Goal: Information Seeking & Learning: Check status

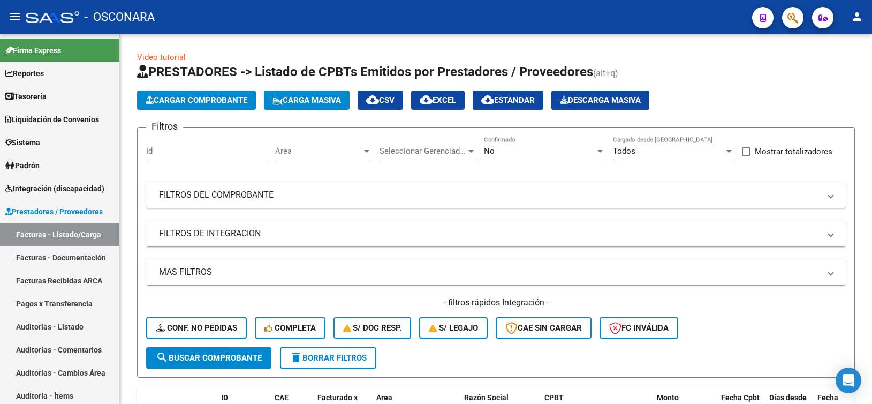
click at [306, 58] on div "Video tutorial PRESTADORES -> Listado de CPBTs Emitidos por Prestadores / Prove…" at bounding box center [496, 387] width 718 height 672
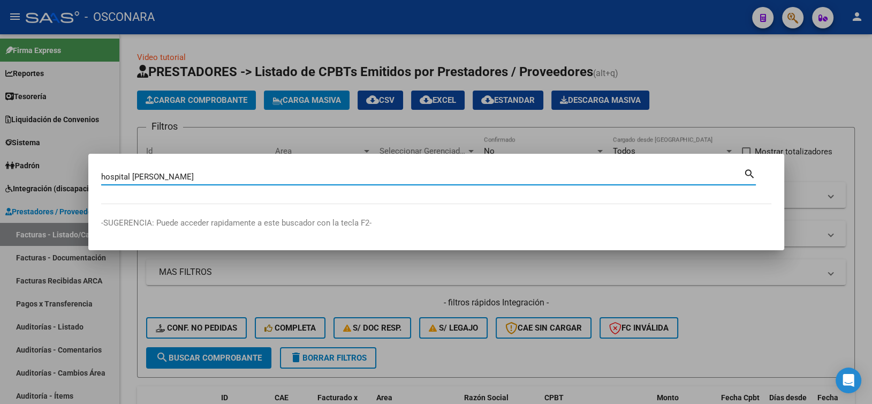
type input "hospital [PERSON_NAME]"
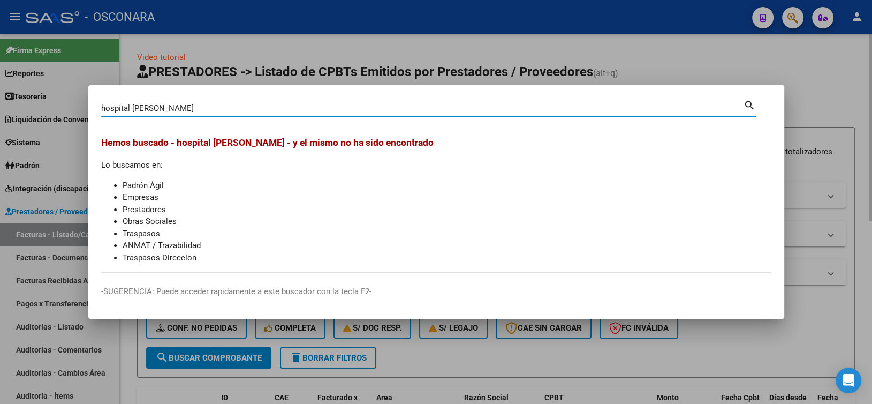
click at [310, 59] on div at bounding box center [436, 202] width 872 height 404
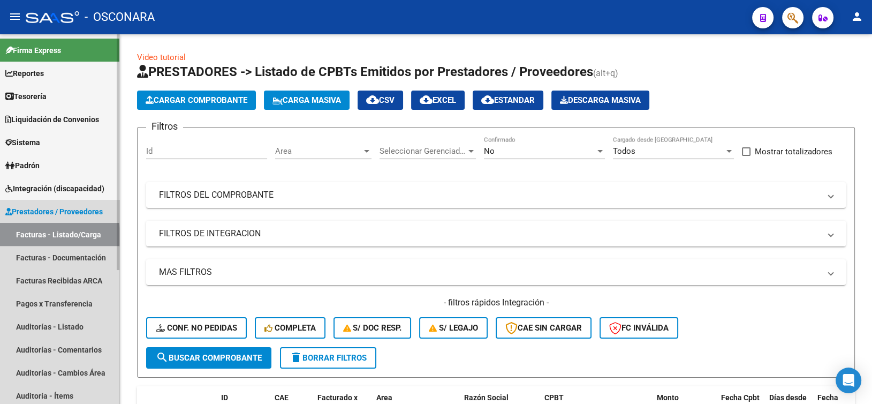
click at [46, 235] on link "Facturas - Listado/Carga" at bounding box center [59, 234] width 119 height 23
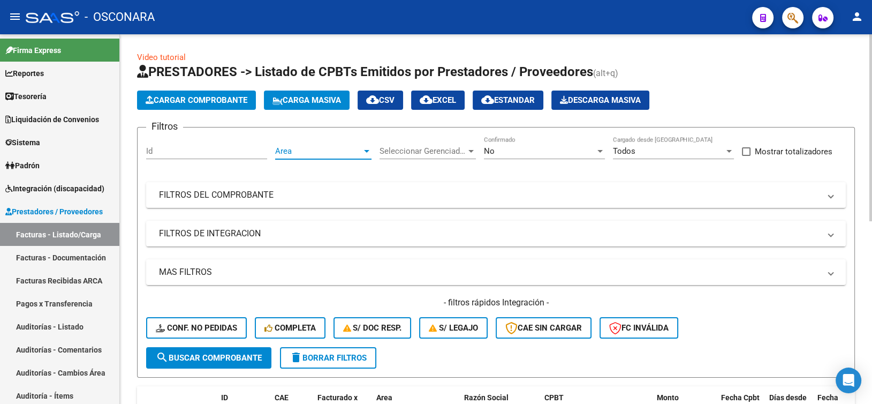
click at [355, 152] on span "Area" at bounding box center [318, 151] width 87 height 10
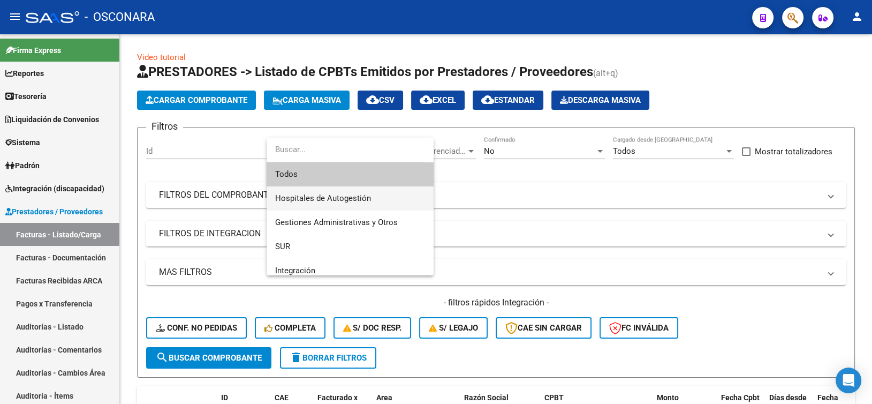
click at [329, 200] on span "Hospitales de Autogestión" at bounding box center [323, 198] width 96 height 10
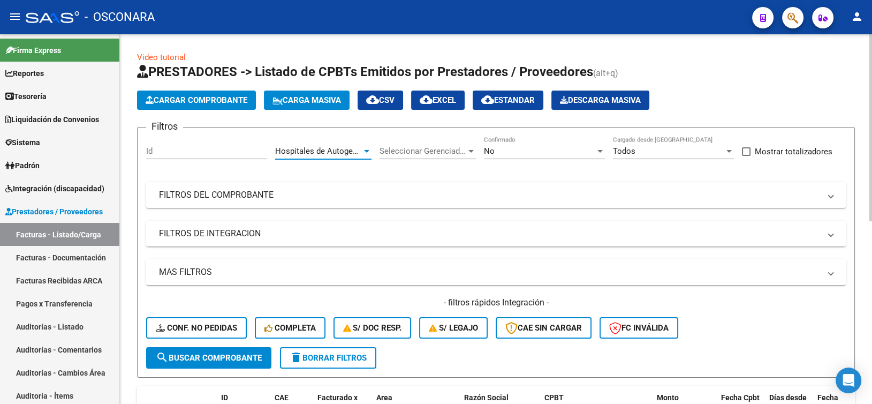
click at [496, 153] on div "No" at bounding box center [539, 151] width 111 height 10
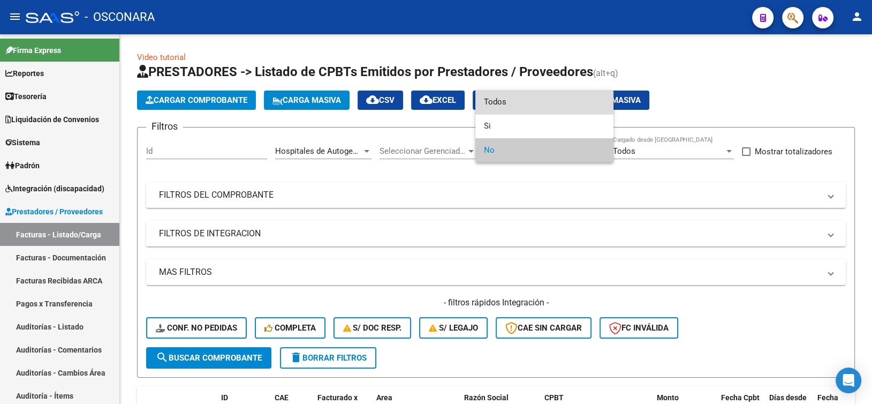
click at [513, 104] on span "Todos" at bounding box center [544, 102] width 121 height 24
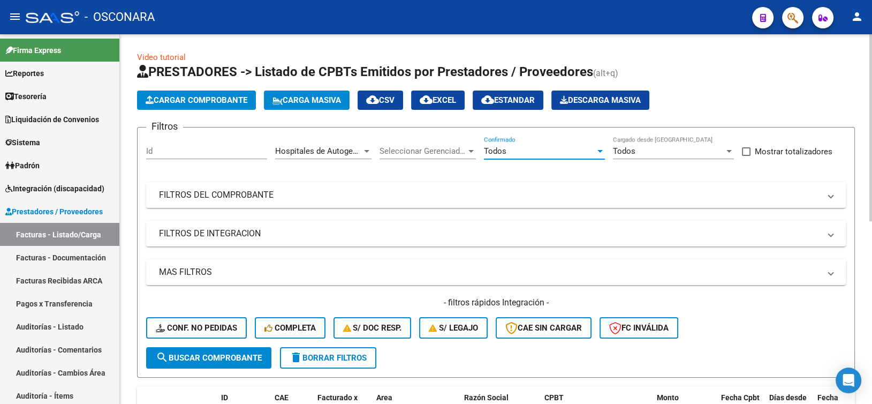
click at [205, 185] on mat-expansion-panel-header "FILTROS DEL COMPROBANTE" at bounding box center [496, 195] width 700 height 26
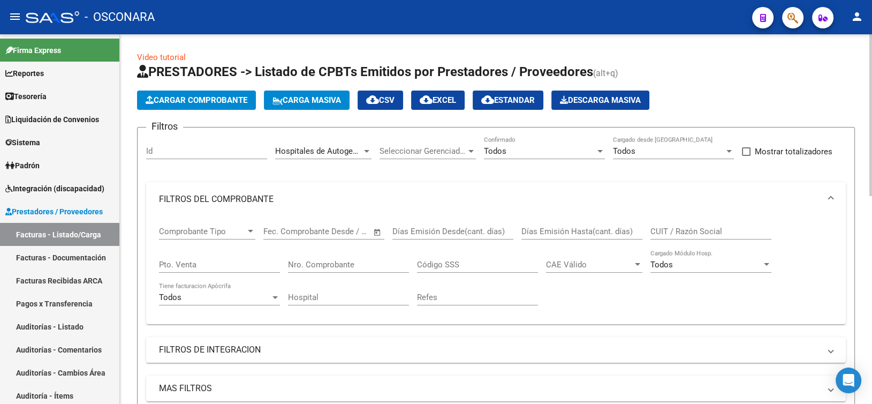
click at [225, 266] on input "Pto. Venta" at bounding box center [219, 265] width 121 height 10
type input "8"
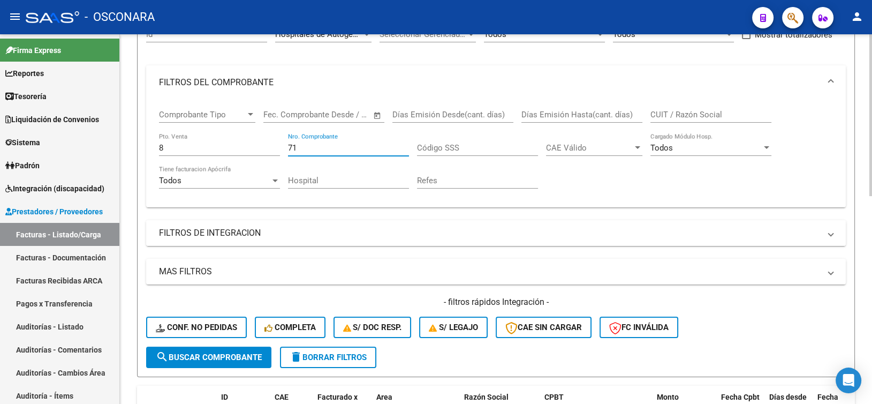
scroll to position [161, 0]
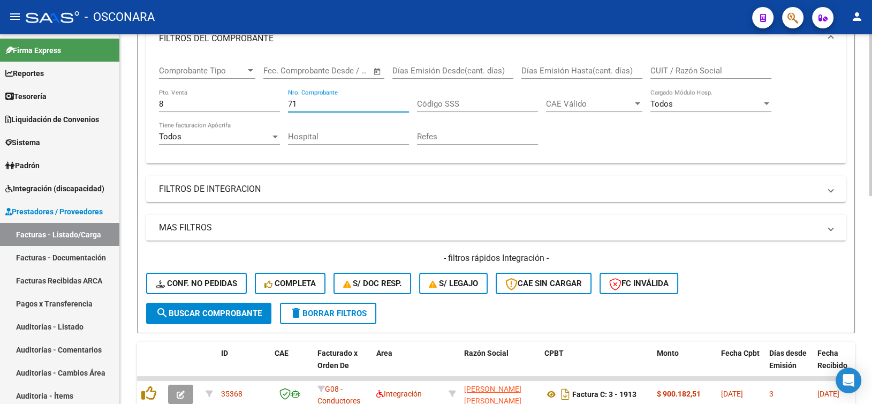
type input "71"
click at [217, 314] on span "search Buscar Comprobante" at bounding box center [209, 313] width 106 height 10
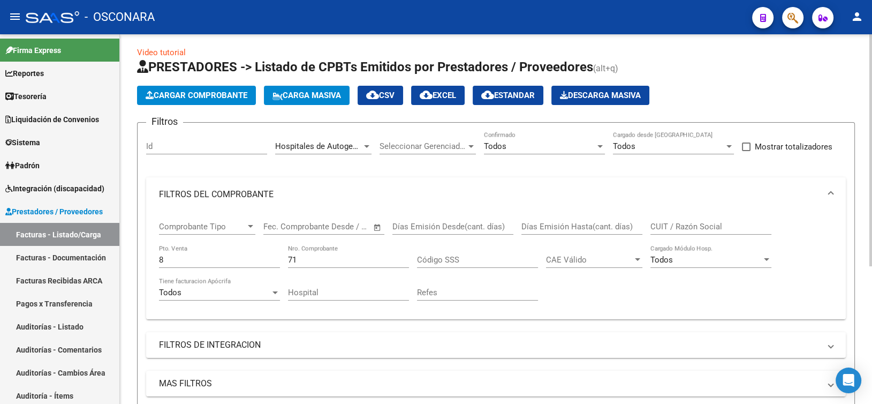
scroll to position [58, 0]
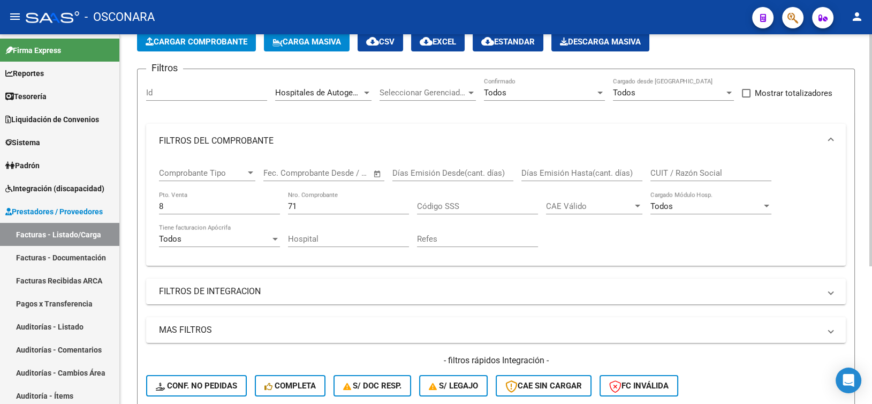
click at [196, 212] on div "8 Pto. Venta" at bounding box center [219, 202] width 121 height 23
click at [198, 209] on input "8" at bounding box center [219, 206] width 121 height 10
type input "17"
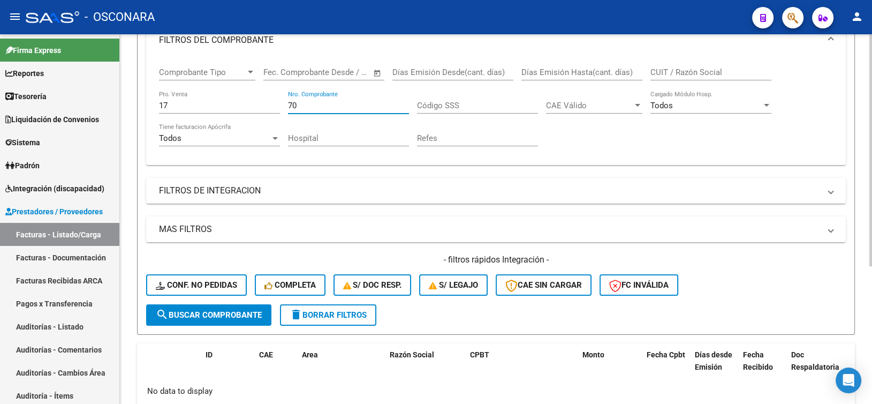
scroll to position [5, 0]
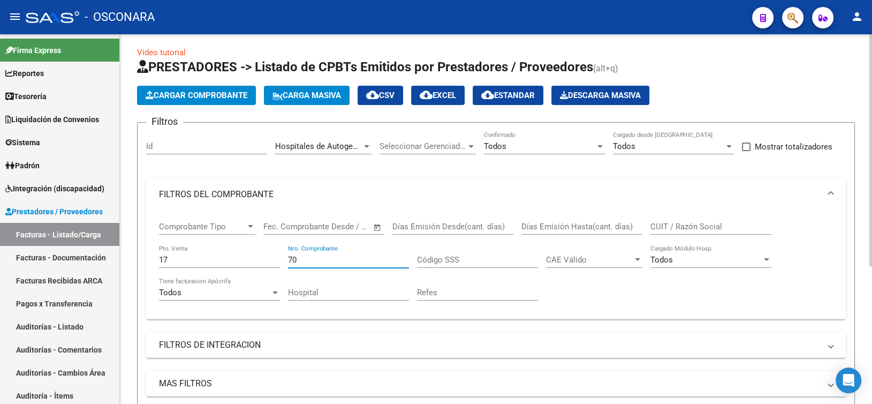
type input "70"
drag, startPoint x: 188, startPoint y: 256, endPoint x: 157, endPoint y: 254, distance: 30.6
click at [157, 254] on div "Comprobante Tipo Comprobante Tipo Start date – End date Fec. Comprobante Desde …" at bounding box center [496, 265] width 700 height 108
type input "11"
type input "106"
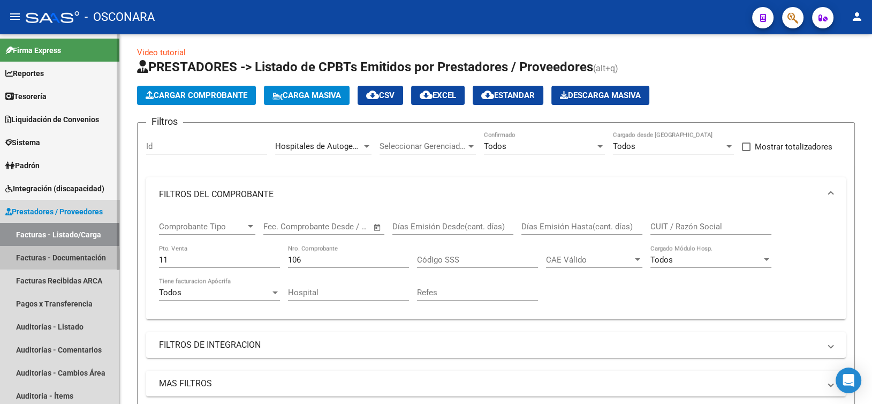
click at [33, 263] on link "Facturas - Documentación" at bounding box center [59, 257] width 119 height 23
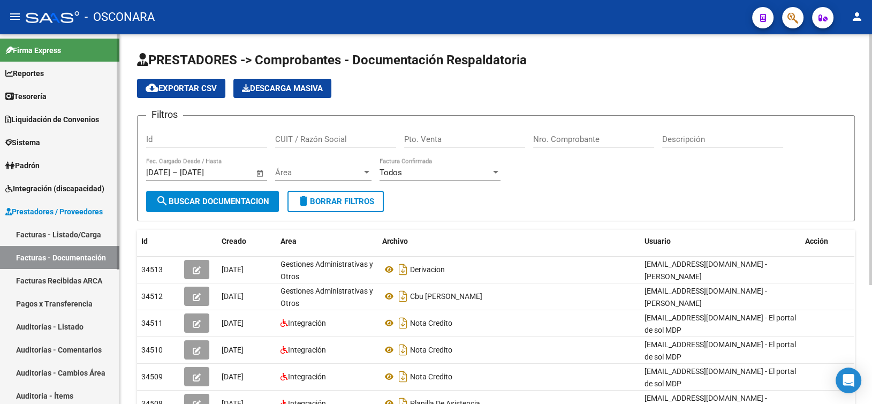
click at [36, 234] on link "Facturas - Listado/Carga" at bounding box center [59, 234] width 119 height 23
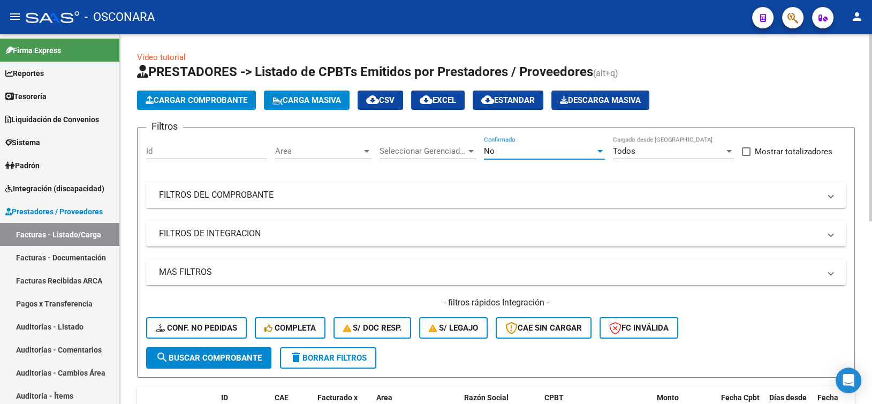
click at [505, 154] on div "No" at bounding box center [539, 151] width 111 height 10
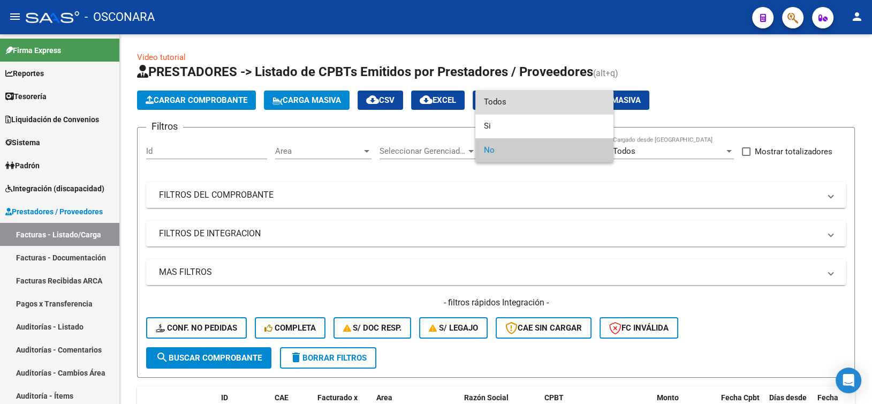
click at [510, 105] on span "Todos" at bounding box center [544, 102] width 121 height 24
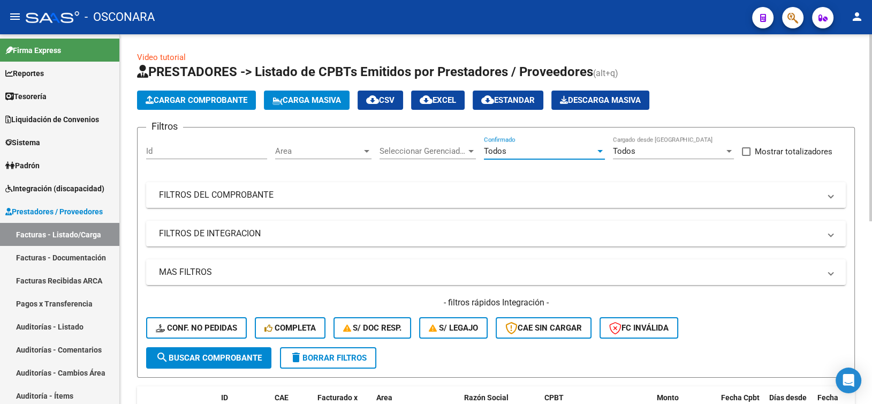
click at [300, 185] on mat-expansion-panel-header "FILTROS DEL COMPROBANTE" at bounding box center [496, 195] width 700 height 26
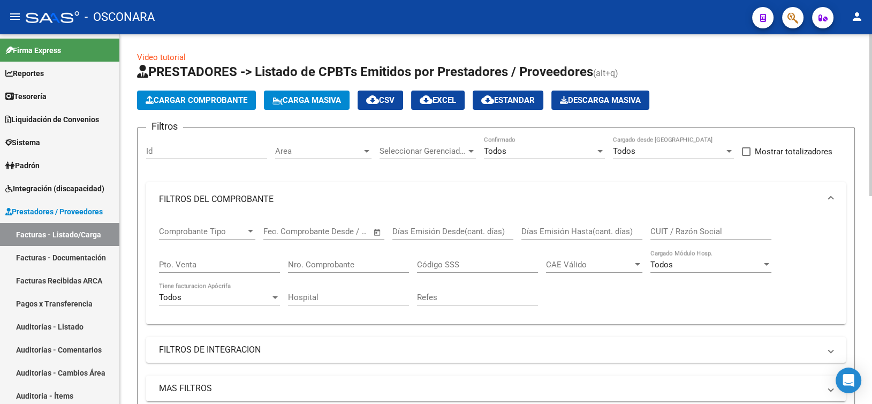
click at [189, 265] on input "Pto. Venta" at bounding box center [219, 265] width 121 height 10
type input "8"
type input "71"
drag, startPoint x: 189, startPoint y: 262, endPoint x: 130, endPoint y: 246, distance: 61.5
click at [130, 246] on div "Video tutorial PRESTADORES -> Listado de CPBTs Emitidos por Prestadores / Prove…" at bounding box center [496, 329] width 752 height 590
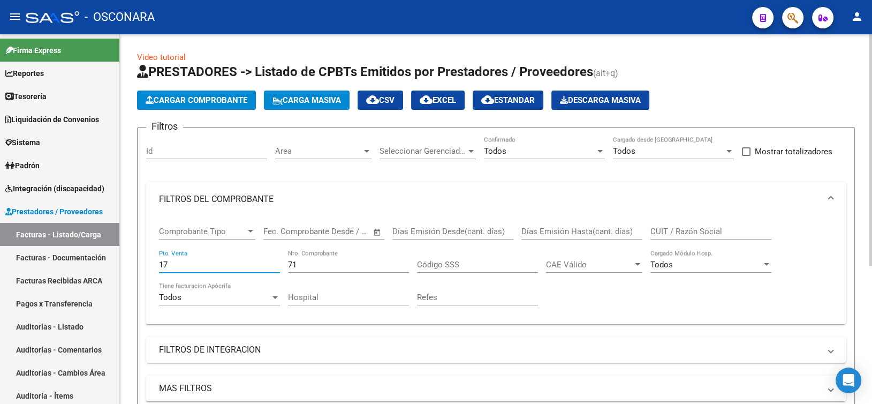
type input "17"
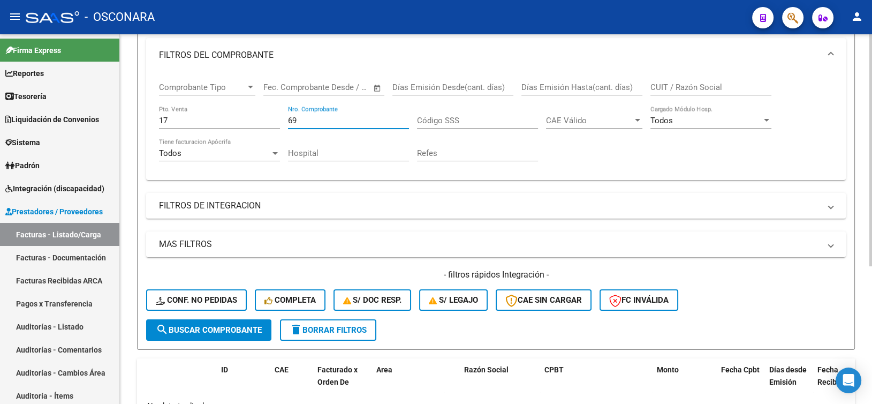
scroll to position [5, 0]
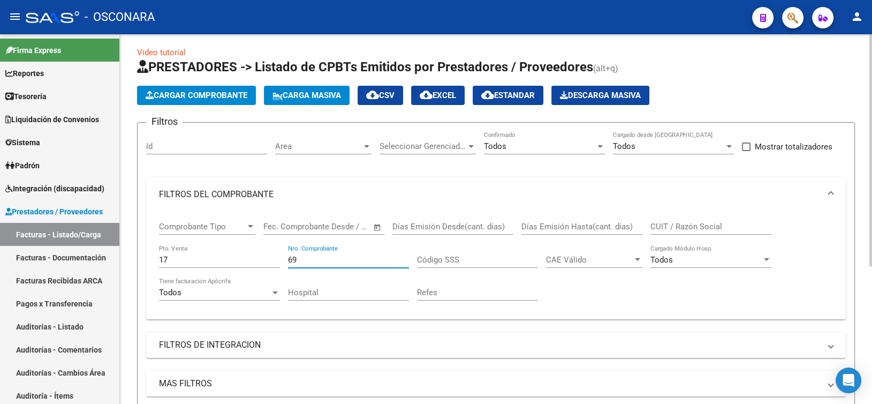
type input "69"
click at [184, 260] on input "17" at bounding box center [219, 260] width 121 height 10
type input "1"
type input "11"
type input "106"
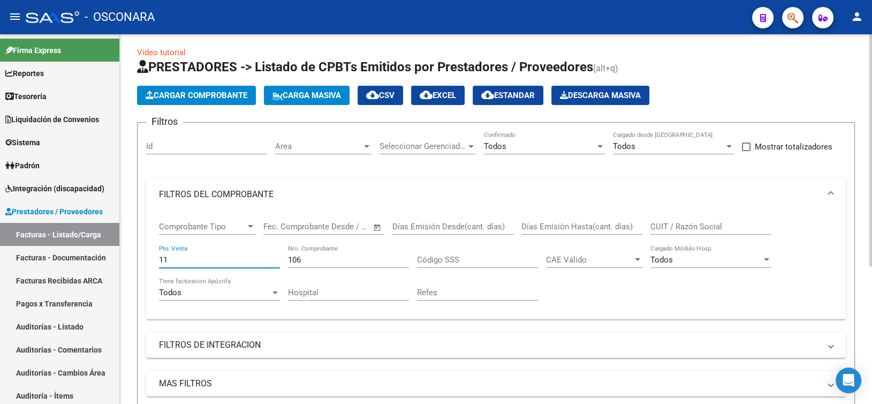
click at [205, 255] on input "11" at bounding box center [219, 260] width 121 height 10
type input "1"
type input "31"
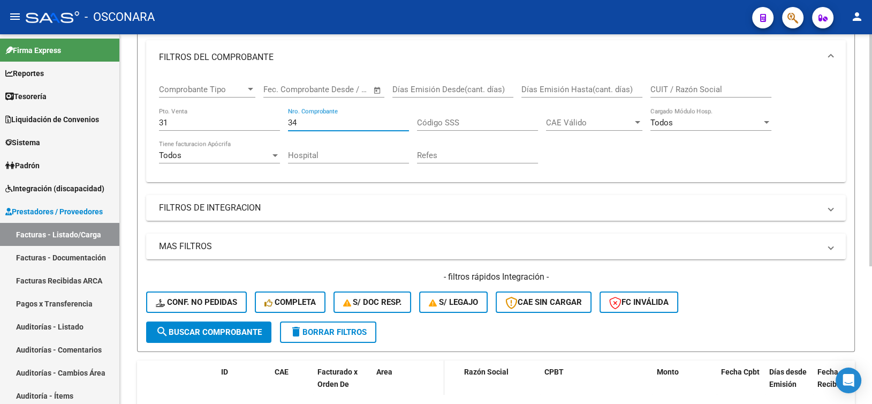
scroll to position [219, 0]
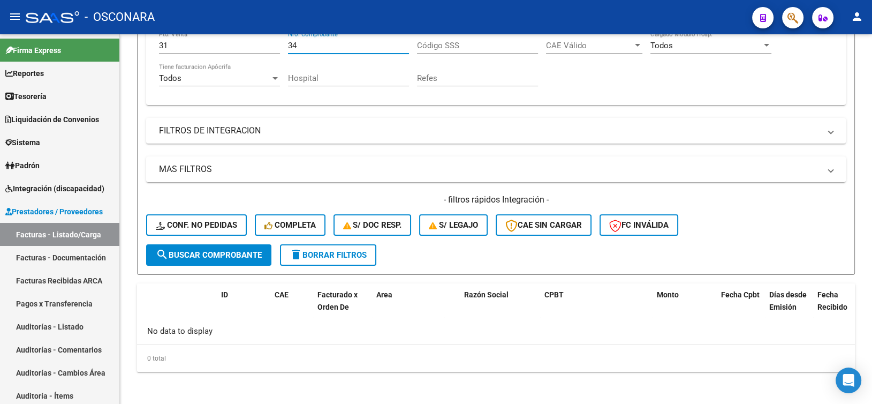
type input "34"
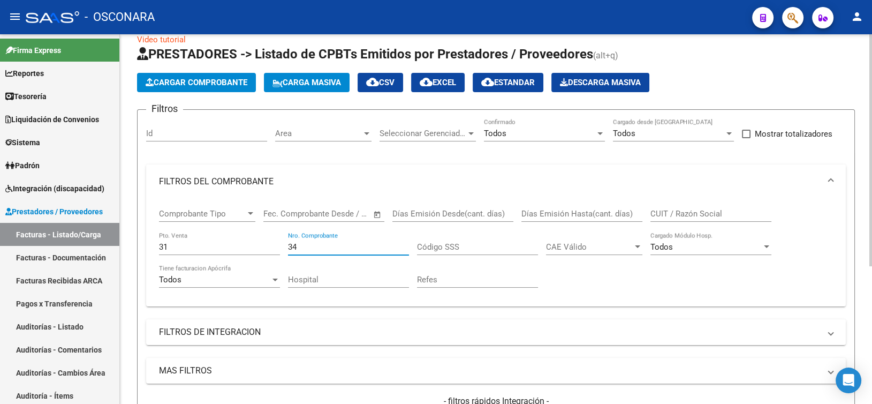
scroll to position [5, 0]
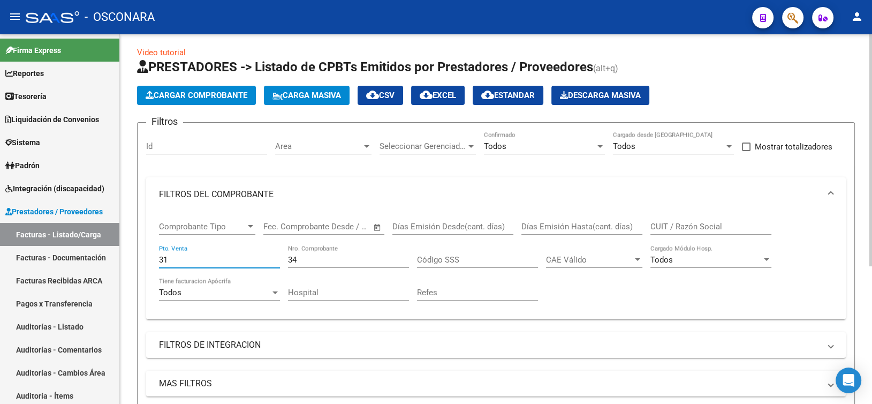
click at [205, 262] on input "31" at bounding box center [219, 260] width 121 height 10
type input "3"
type input "11"
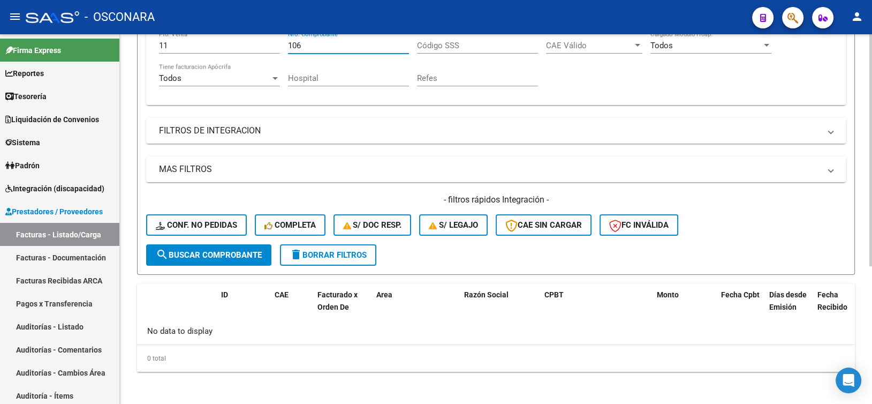
scroll to position [58, 0]
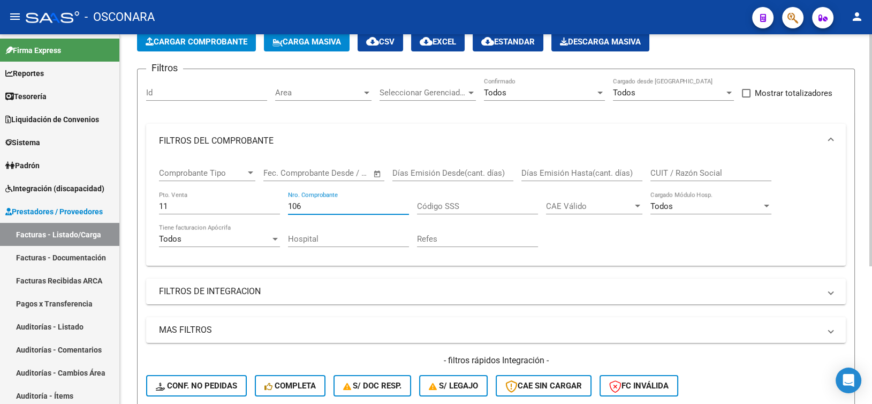
type input "106"
drag, startPoint x: 190, startPoint y: 202, endPoint x: 132, endPoint y: 209, distance: 58.2
click at [132, 209] on div "Video tutorial PRESTADORES -> Listado de CPBTs Emitidos por Prestadores / Prove…" at bounding box center [496, 271] width 752 height 590
type input "31"
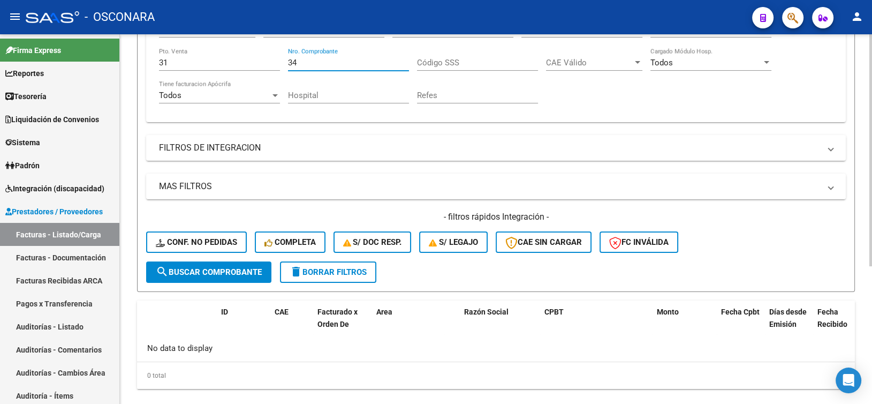
scroll to position [5, 0]
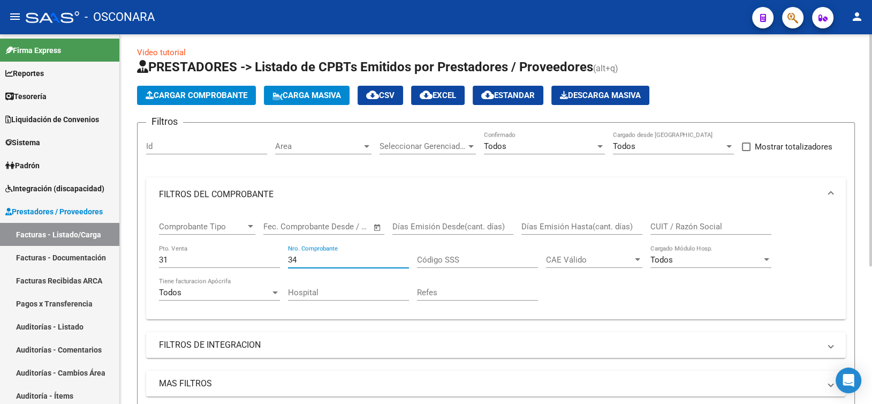
type input "34"
click at [198, 256] on input "31" at bounding box center [219, 260] width 121 height 10
type input "3"
type input "6"
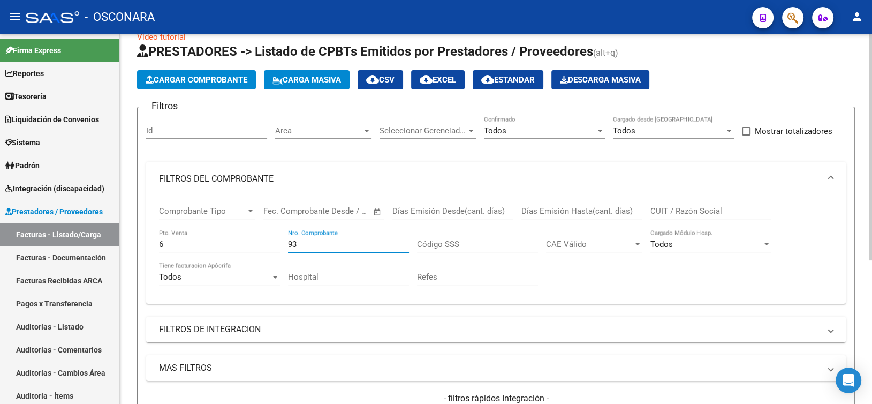
scroll to position [0, 0]
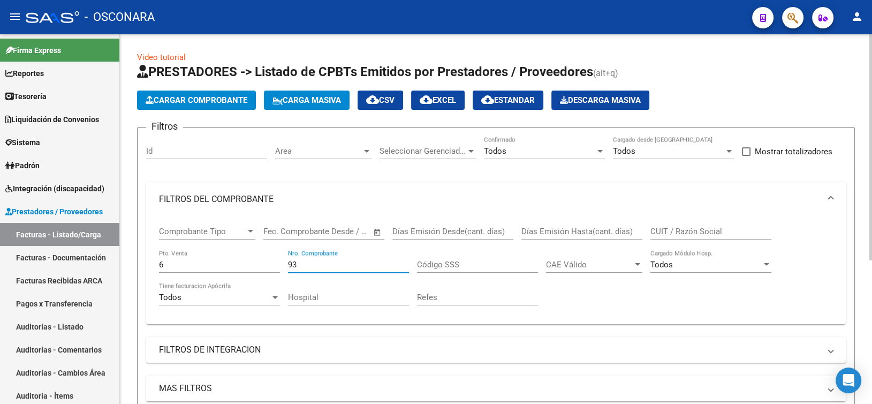
type input "93"
click at [343, 149] on span "Area" at bounding box center [318, 151] width 87 height 10
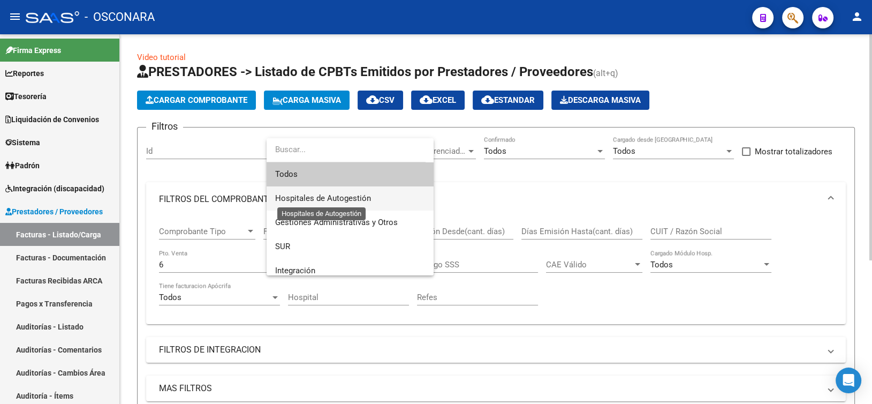
click at [324, 202] on span "Hospitales de Autogestión" at bounding box center [323, 198] width 96 height 10
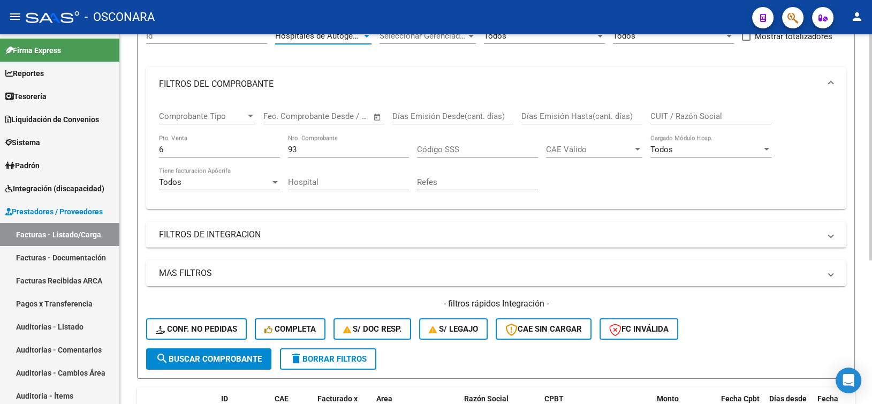
scroll to position [161, 0]
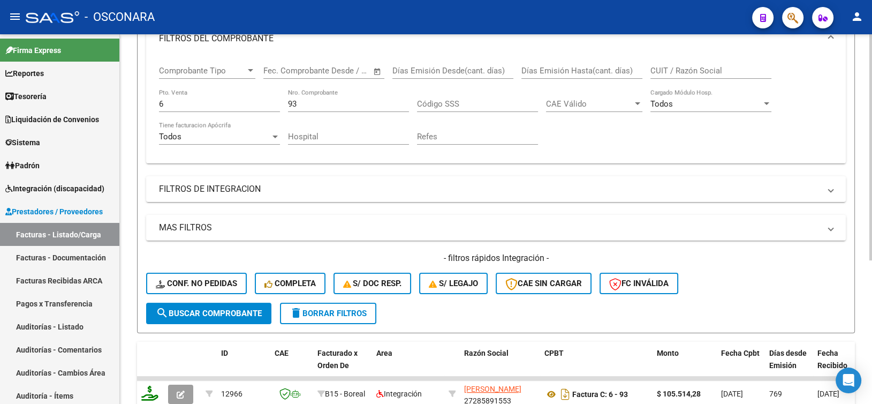
drag, startPoint x: 223, startPoint y: 314, endPoint x: 238, endPoint y: 314, distance: 14.5
click at [226, 314] on span "search Buscar Comprobante" at bounding box center [209, 313] width 106 height 10
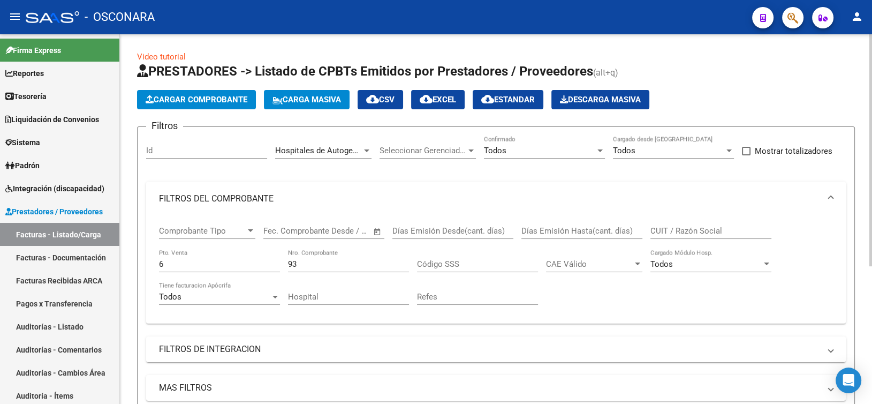
scroll to position [0, 0]
click at [209, 257] on div "6 Pto. Venta" at bounding box center [219, 260] width 121 height 23
type input "33"
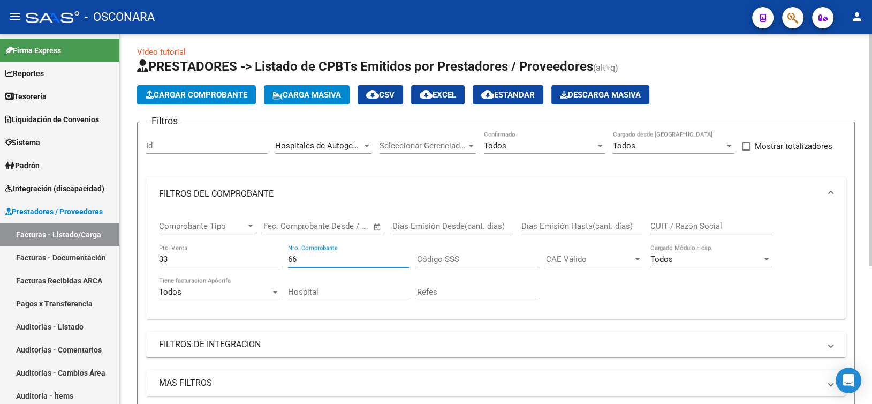
scroll to position [5, 0]
type input "66"
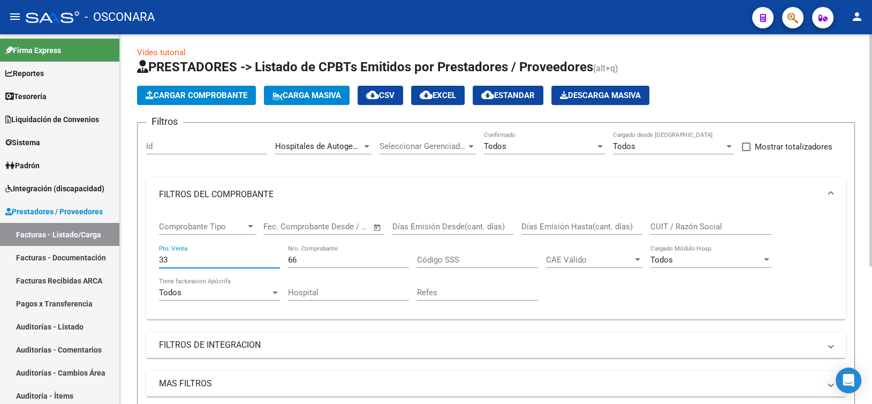
click at [201, 262] on input "33" at bounding box center [219, 260] width 121 height 10
type input "3"
type input "2"
type input "255"
click at [203, 260] on input "2" at bounding box center [219, 260] width 121 height 10
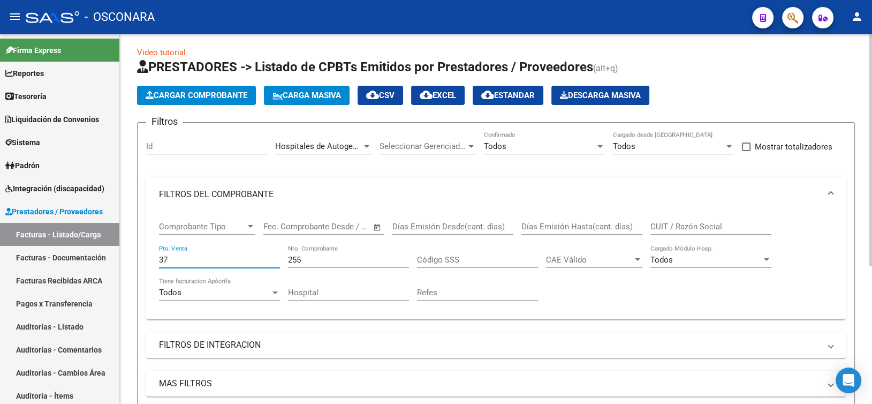
type input "37"
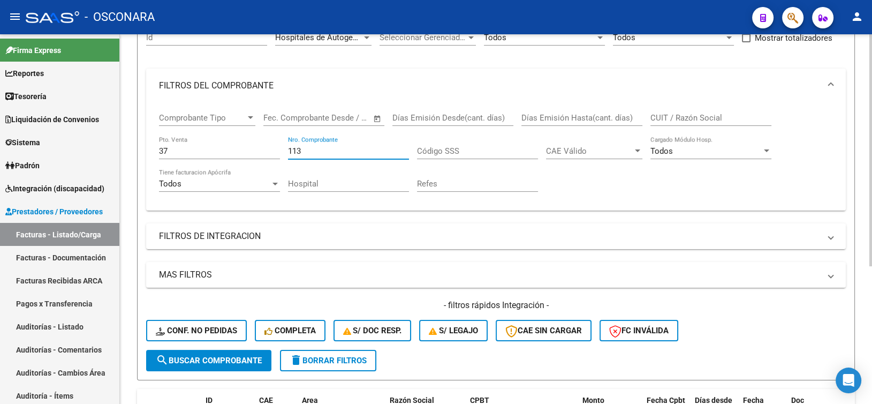
scroll to position [58, 0]
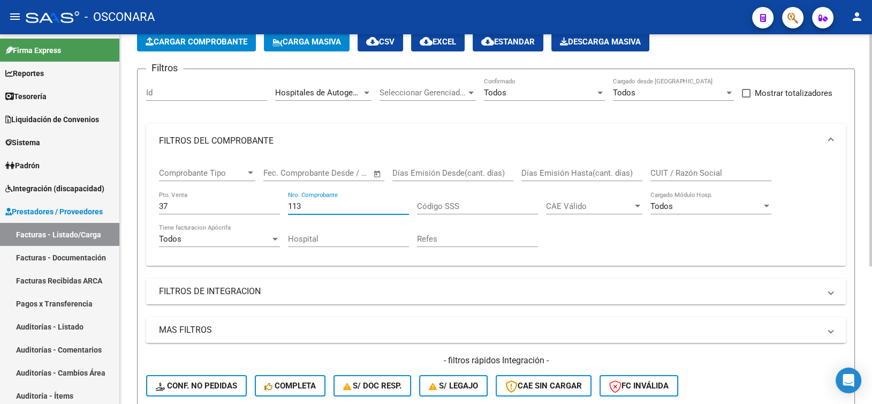
type input "113"
click at [217, 211] on div "37 Pto. Venta" at bounding box center [219, 202] width 121 height 23
type input "3"
type input "25"
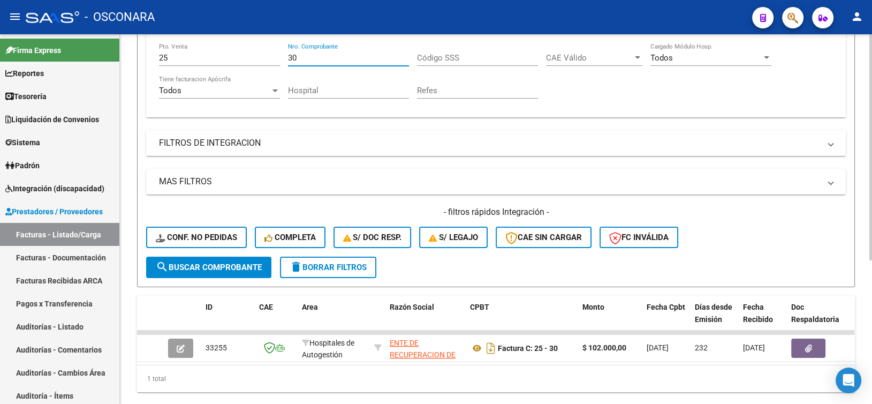
scroll to position [234, 0]
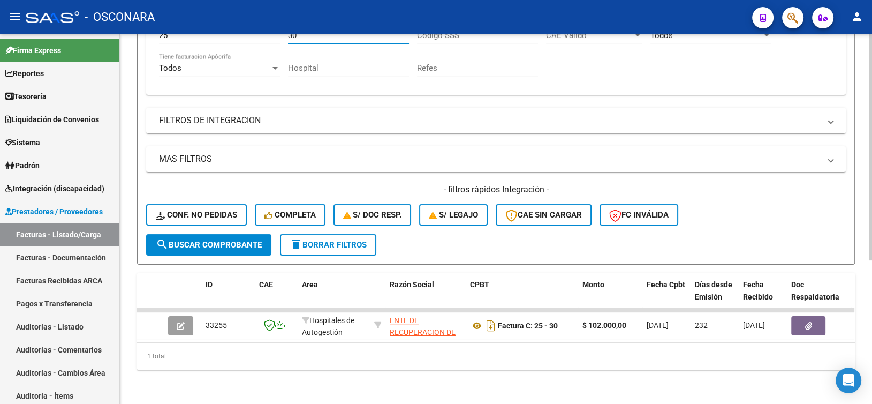
type input "30"
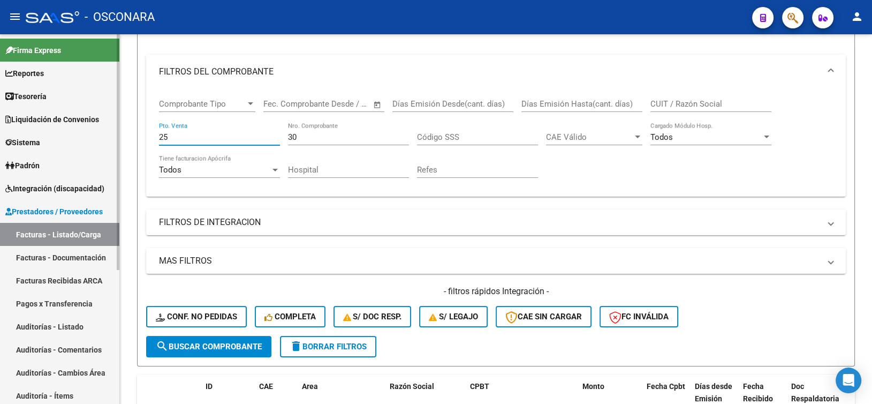
drag, startPoint x: 179, startPoint y: 135, endPoint x: 113, endPoint y: 136, distance: 65.8
click at [112, 137] on mat-sidenav-container "Firma Express Reportes Ingresos Percibidos Análisis de todos los conceptos deta…" at bounding box center [436, 218] width 872 height 369
type input "12"
type input "19"
type input "3"
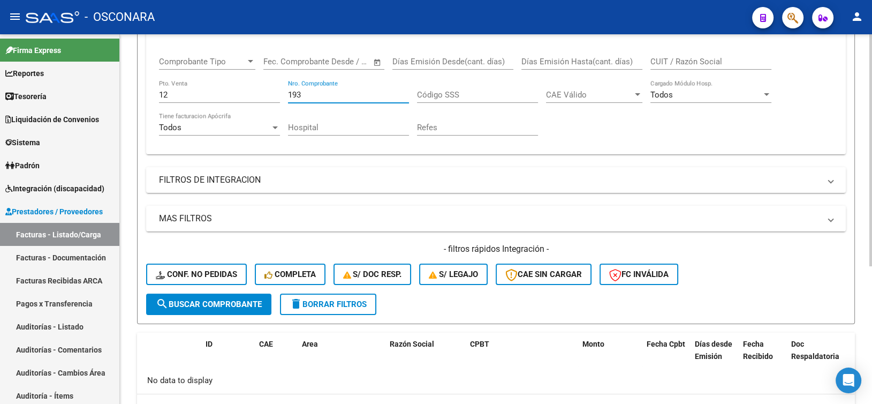
scroll to position [112, 0]
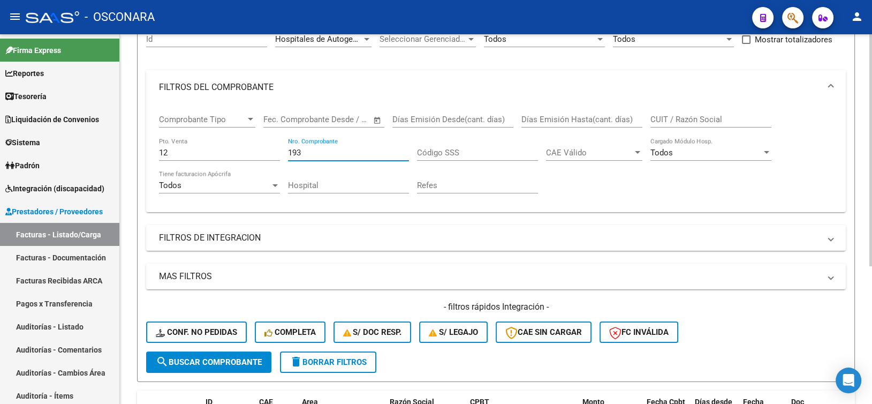
type input "193"
click at [191, 151] on input "12" at bounding box center [219, 153] width 121 height 10
type input "1"
type input "28"
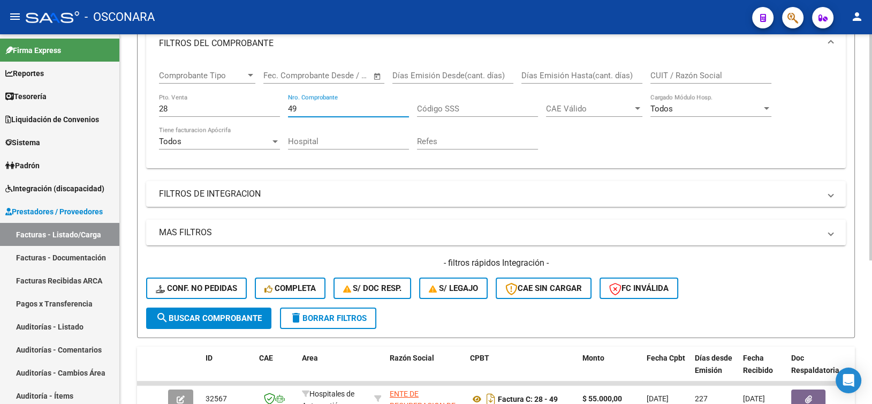
scroll to position [219, 0]
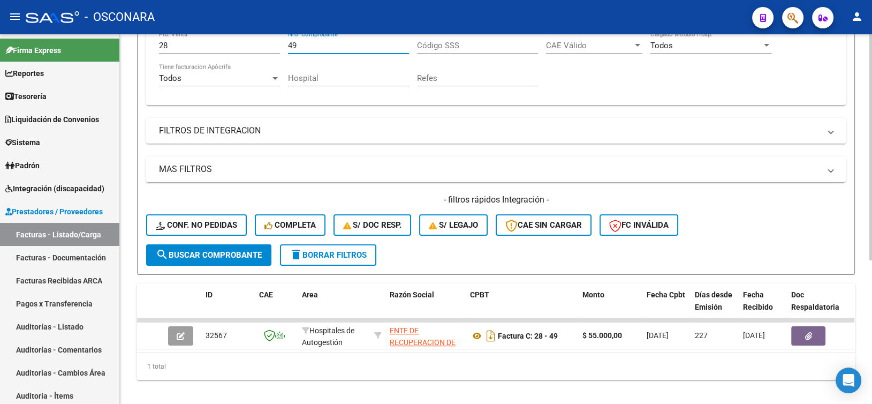
type input "49"
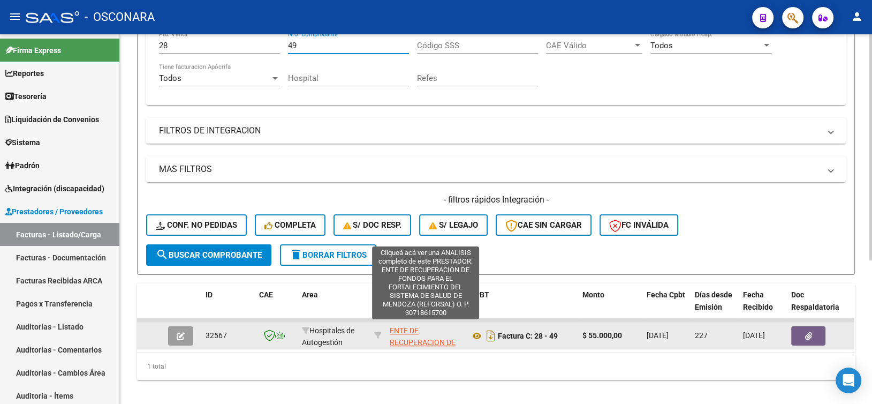
scroll to position [58, 0]
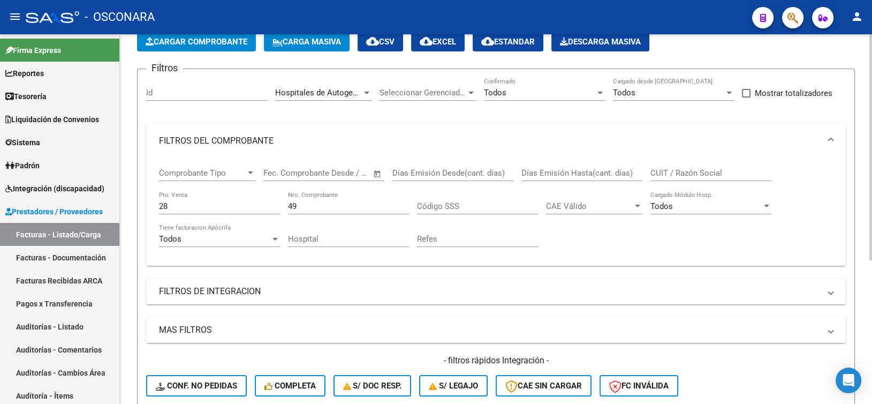
drag, startPoint x: 190, startPoint y: 210, endPoint x: 130, endPoint y: 209, distance: 60.0
click at [130, 209] on div "Video tutorial PRESTADORES -> Listado de CPBTs Emitidos por Prestadores / Prove…" at bounding box center [496, 275] width 752 height 598
click at [208, 206] on input "28" at bounding box center [219, 206] width 121 height 10
type input "38"
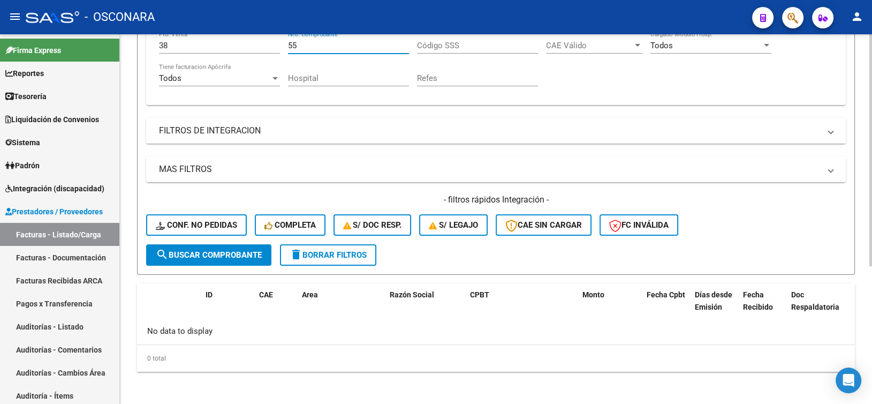
scroll to position [112, 0]
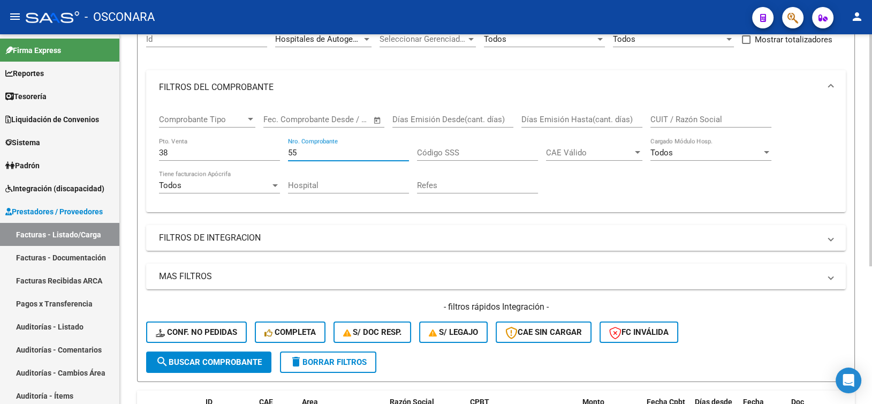
type input "55"
drag, startPoint x: 186, startPoint y: 154, endPoint x: 146, endPoint y: 147, distance: 40.7
click at [146, 147] on div "Comprobante Tipo Comprobante Tipo Start date – End date Fec. Comprobante Desde …" at bounding box center [496, 158] width 700 height 108
type input "34"
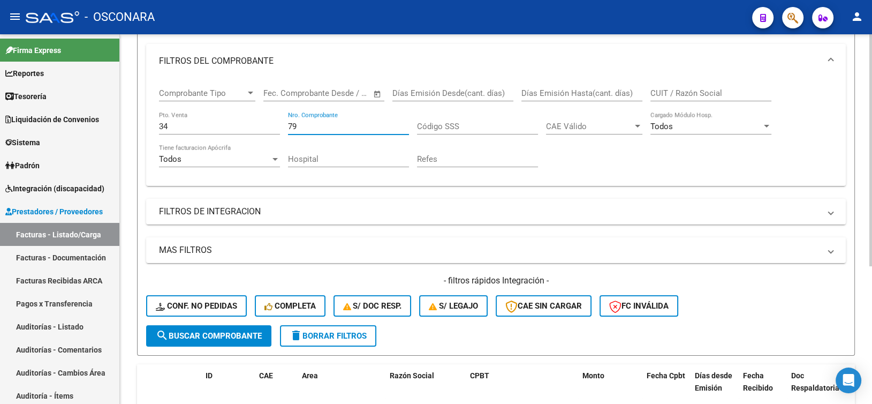
scroll to position [58, 0]
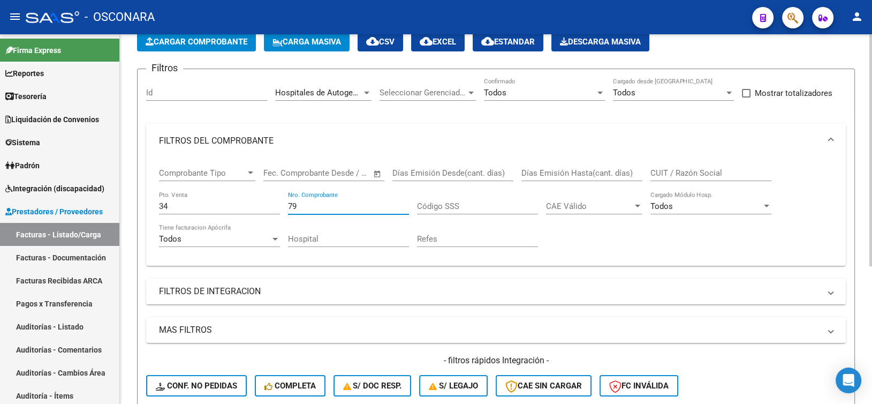
type input "79"
drag, startPoint x: 172, startPoint y: 202, endPoint x: 116, endPoint y: 193, distance: 57.4
click at [116, 193] on mat-sidenav-container "Firma Express Reportes Ingresos Percibidos Análisis de todos los conceptos deta…" at bounding box center [436, 218] width 872 height 369
type input "31"
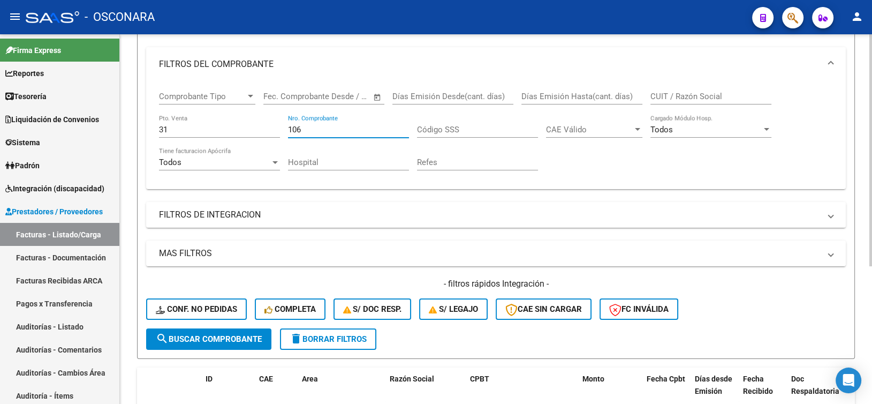
scroll to position [5, 0]
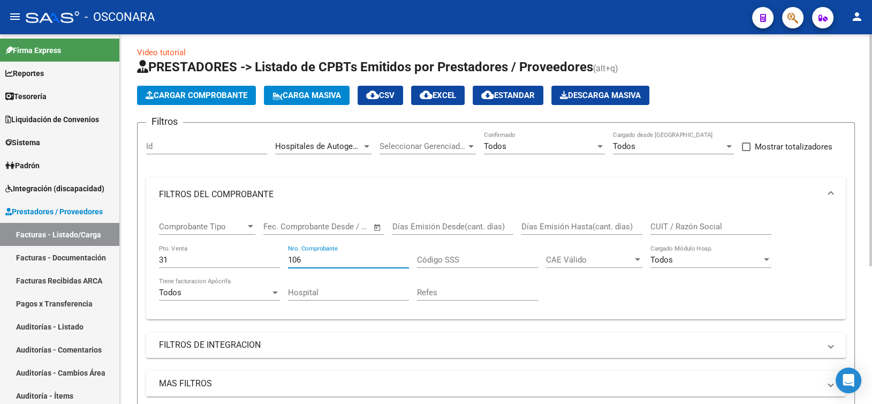
type input "106"
drag, startPoint x: 194, startPoint y: 261, endPoint x: 78, endPoint y: 250, distance: 116.1
click at [78, 250] on mat-sidenav-container "Firma Express Reportes Ingresos Percibidos Análisis de todos los conceptos deta…" at bounding box center [436, 218] width 872 height 369
type input "21"
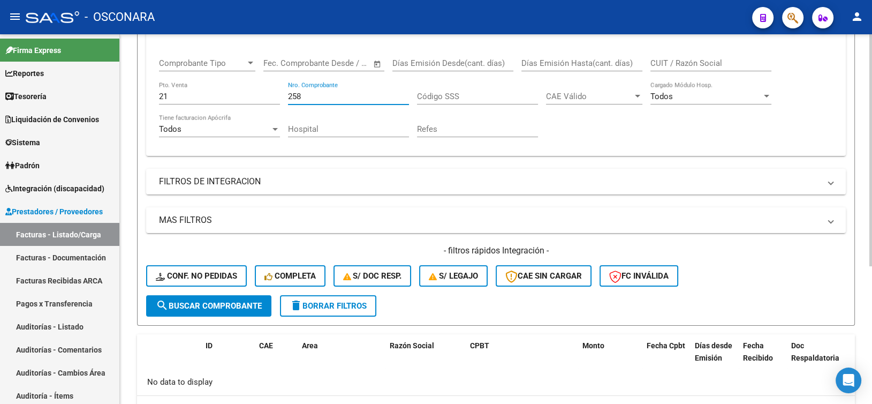
scroll to position [58, 0]
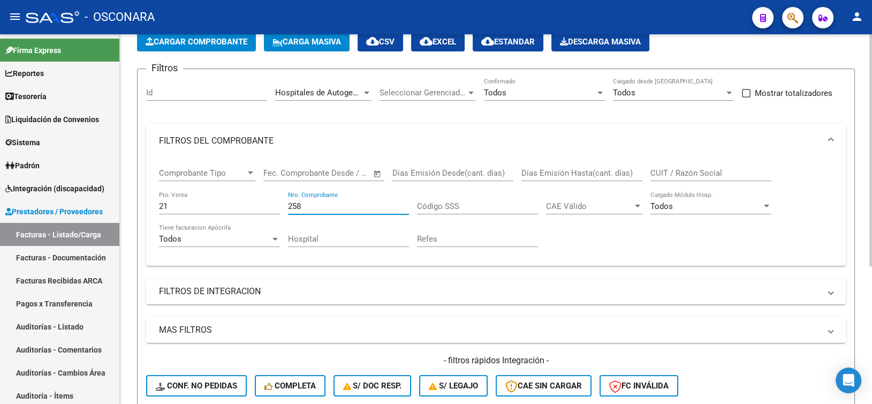
type input "258"
drag, startPoint x: 185, startPoint y: 210, endPoint x: 168, endPoint y: 204, distance: 17.6
click at [168, 204] on div "21 Pto. Venta" at bounding box center [219, 202] width 121 height 23
drag, startPoint x: 176, startPoint y: 205, endPoint x: 142, endPoint y: 206, distance: 33.7
click at [142, 206] on form "Filtros Id Hospitales de Autogestión Area Seleccionar Gerenciador Seleccionar G…" at bounding box center [496, 252] width 718 height 367
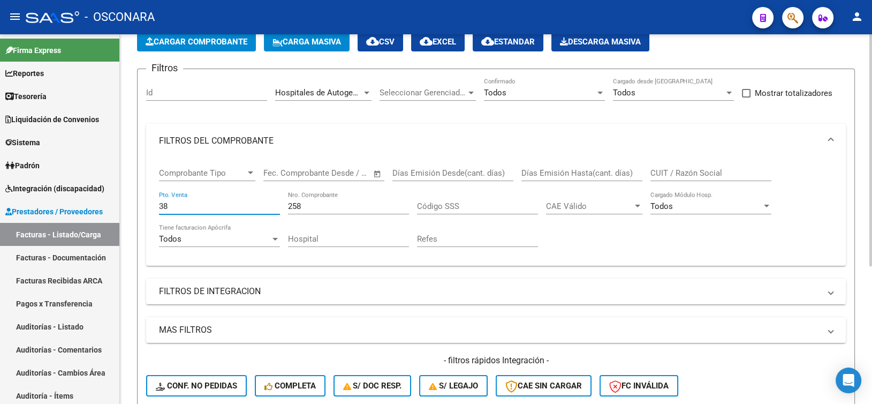
type input "38"
type input "75"
click at [178, 207] on input "38" at bounding box center [219, 206] width 121 height 10
type input "3"
type input "6"
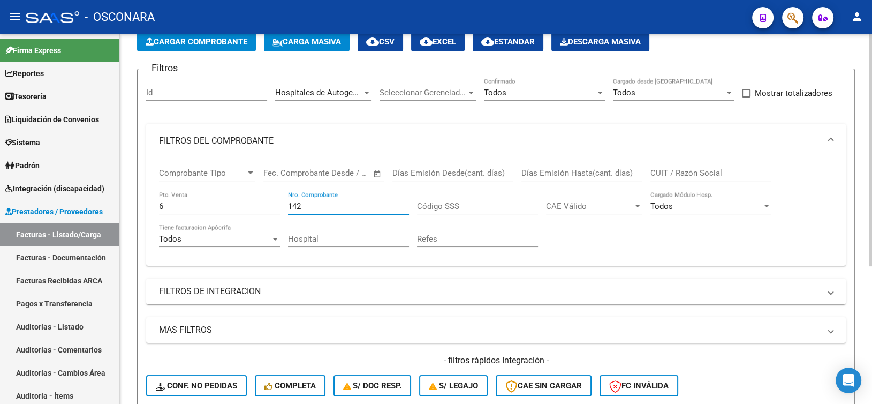
type input "142"
drag, startPoint x: 168, startPoint y: 202, endPoint x: 127, endPoint y: 208, distance: 40.5
click at [127, 208] on div "Video tutorial PRESTADORES -> Listado de CPBTs Emitidos por Prestadores / Prove…" at bounding box center [496, 271] width 752 height 590
type input "37"
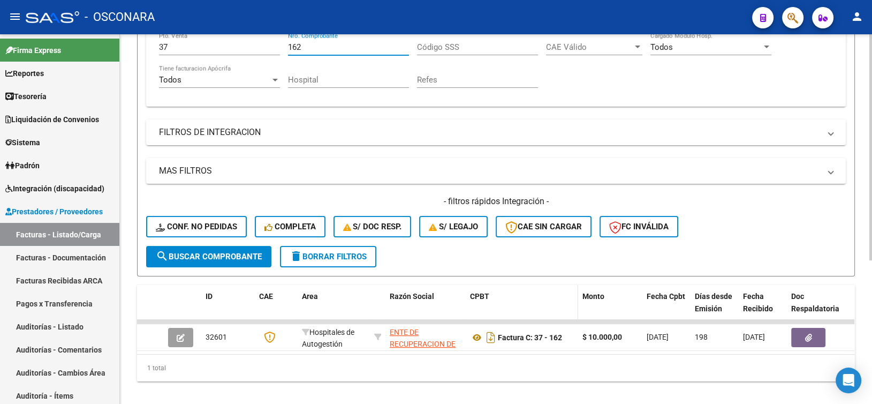
scroll to position [219, 0]
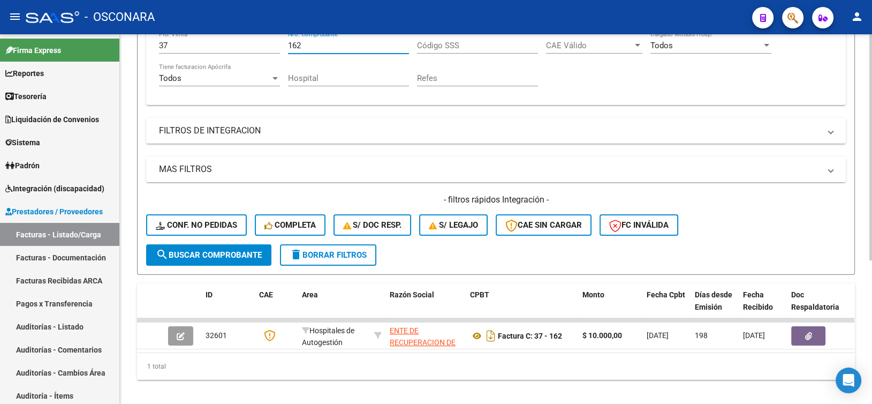
type input "162"
click at [333, 191] on div "MAS FILTROS Todos Con Doc. Respaldatoria Todos Con Trazabilidad Todos Asociado …" at bounding box center [496, 200] width 700 height 88
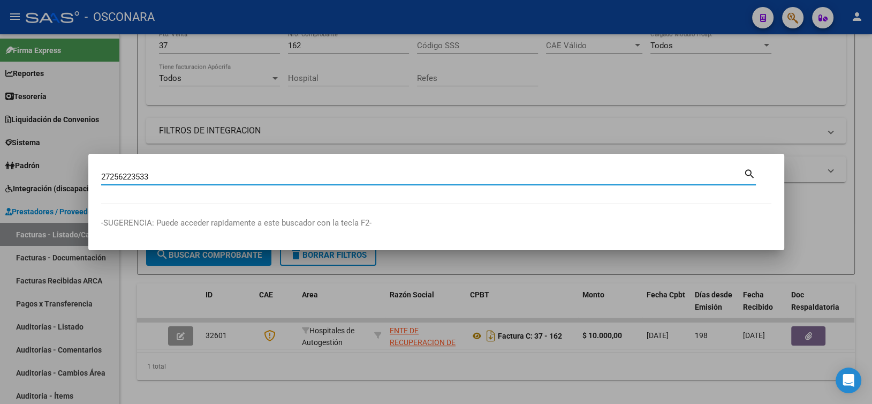
type input "27256223533"
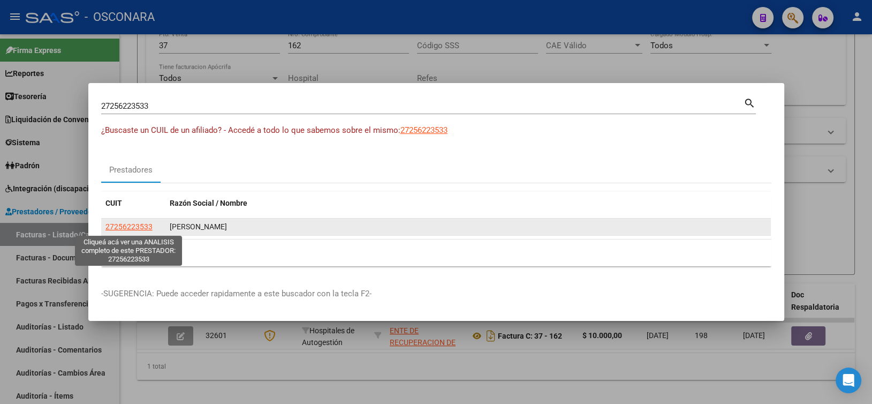
click at [139, 227] on span "27256223533" at bounding box center [128, 226] width 47 height 9
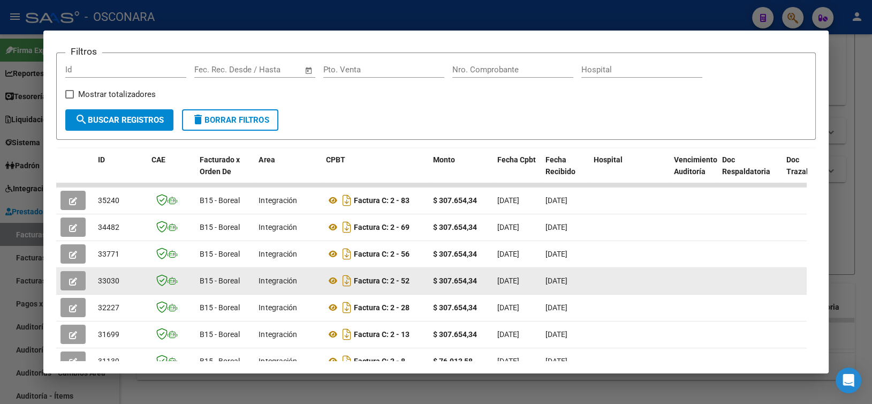
scroll to position [161, 0]
